Goal: Find specific page/section: Find specific page/section

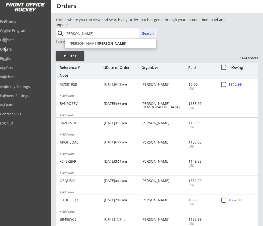
type input "[PERSON_NAME]"
click at [149, 35] on button "Search" at bounding box center [148, 33] width 18 height 10
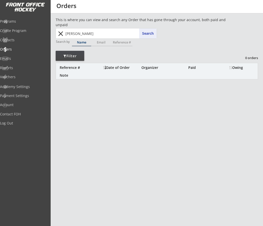
drag, startPoint x: 94, startPoint y: 34, endPoint x: 38, endPoint y: 34, distance: 55.5
click at [38, 34] on body "REVENUE $ 97,005 Last 30 days REGISTRATIONS 298 Last 30 days CONTACTS 126 New i…" at bounding box center [131, 113] width 263 height 226
drag, startPoint x: 96, startPoint y: 32, endPoint x: -14, endPoint y: 36, distance: 110.0
click at [0, 36] on html "REVENUE $ 97,005 Last 30 days REGISTRATIONS 298 Last 30 days CONTACTS 126 New i…" at bounding box center [131, 113] width 263 height 226
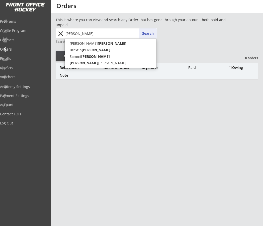
type input "[PERSON_NAME]"
click at [143, 31] on button "Search" at bounding box center [148, 33] width 18 height 10
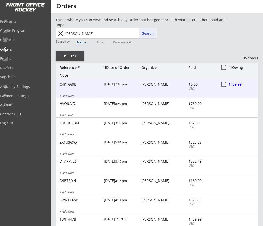
click at [157, 84] on div "[PERSON_NAME]" at bounding box center [165, 85] width 46 height 4
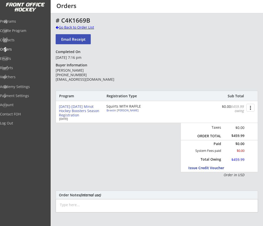
click at [57, 26] on div at bounding box center [57, 28] width 3 height 4
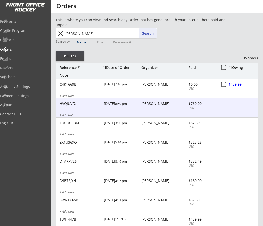
click at [163, 102] on div "[PERSON_NAME]" at bounding box center [165, 104] width 46 height 4
